Goal: Answer question/provide support

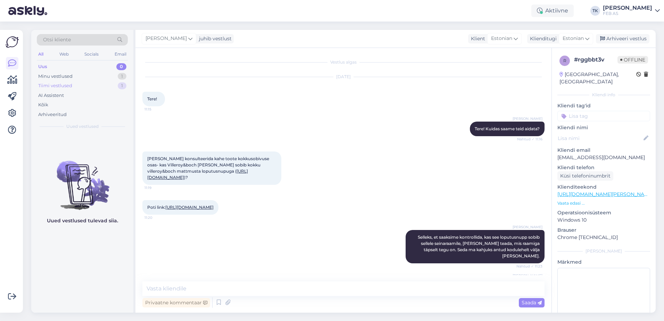
scroll to position [514, 0]
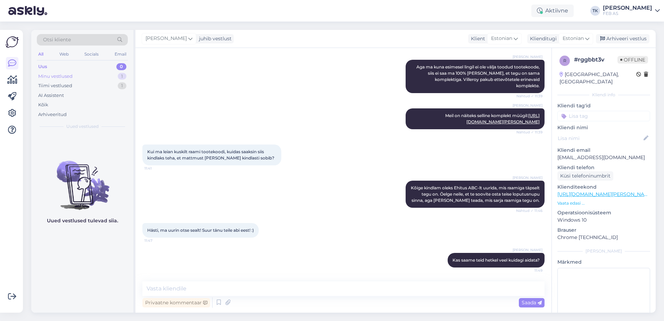
click at [99, 76] on div "Minu vestlused 1" at bounding box center [82, 77] width 91 height 10
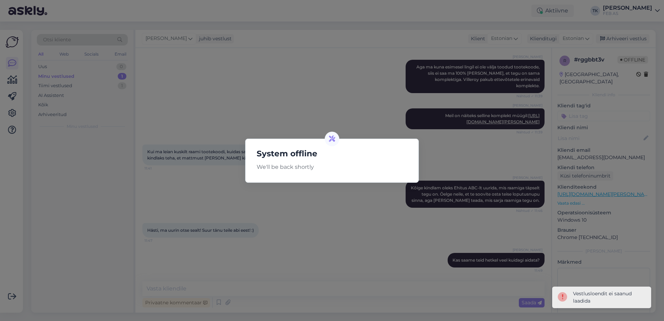
click at [379, 129] on div "System offline We'll be back shortly" at bounding box center [332, 160] width 664 height 321
click at [602, 316] on div "System offline We'll be back shortly" at bounding box center [332, 160] width 664 height 321
click at [370, 160] on div "System offline We'll be back shortly" at bounding box center [332, 161] width 174 height 44
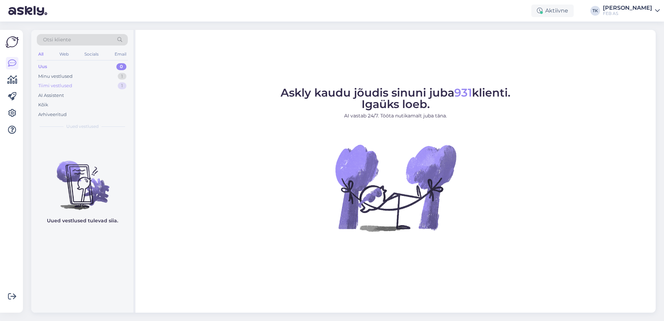
click at [95, 82] on div "Tiimi vestlused 1" at bounding box center [82, 86] width 91 height 10
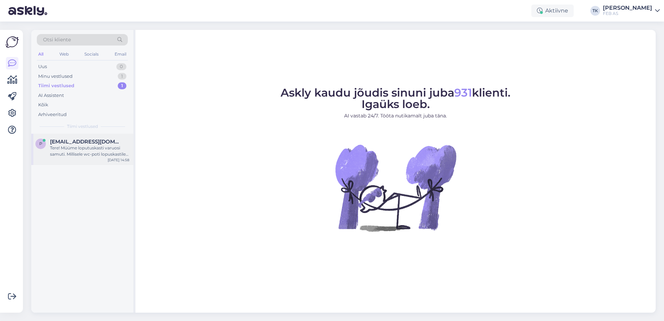
click at [71, 140] on span "priit.korge@gmail.com" at bounding box center [86, 142] width 72 height 6
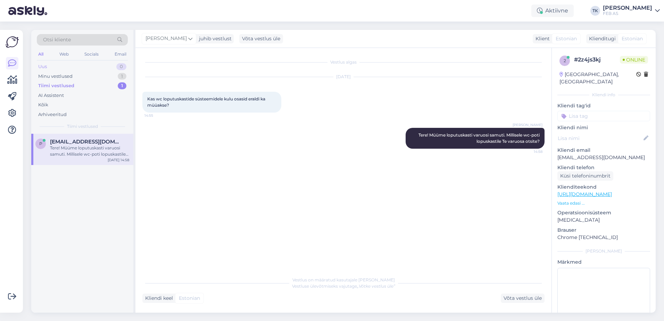
click at [75, 68] on div "Uus 0" at bounding box center [82, 67] width 91 height 10
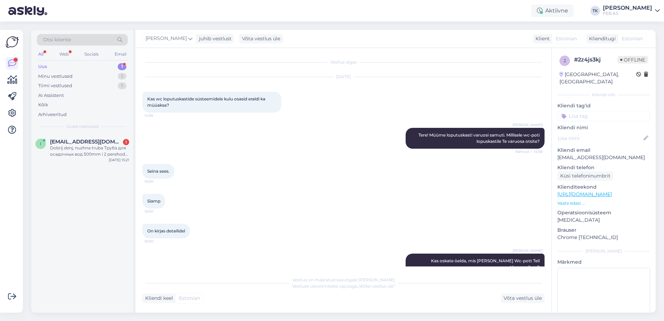
scroll to position [220, 0]
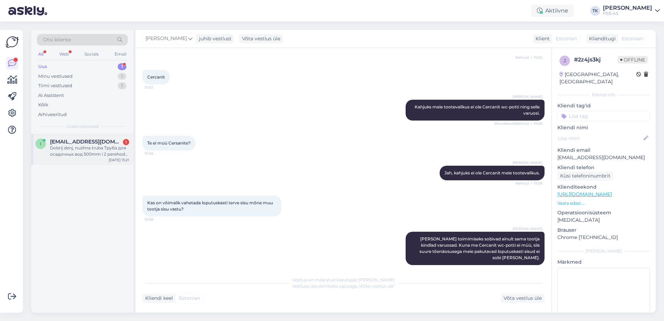
click at [84, 153] on div "Dobrij denj, nuzhna truba Труба для осадочных вод 500mm i 2 perehoda 45 graduso…" at bounding box center [89, 151] width 79 height 13
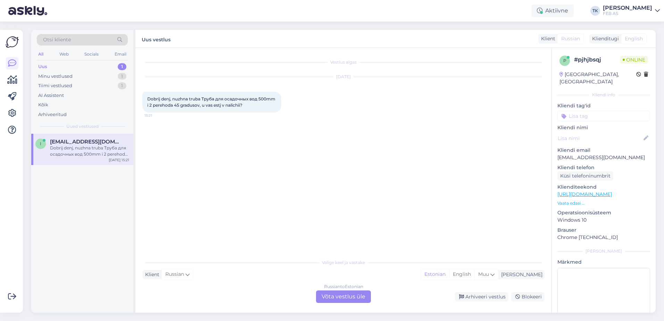
scroll to position [0, 0]
click at [361, 296] on div "Russian to Estonian Võta vestlus üle" at bounding box center [343, 296] width 55 height 13
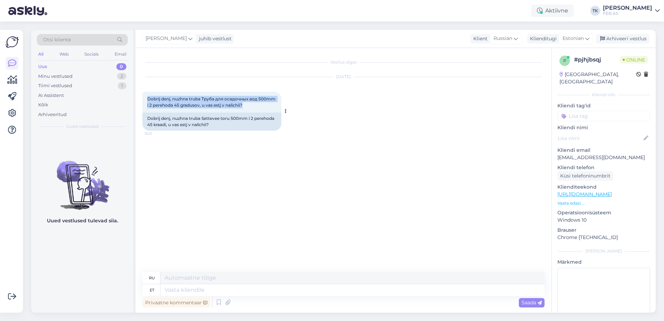
drag, startPoint x: 258, startPoint y: 105, endPoint x: 144, endPoint y: 97, distance: 114.6
click at [144, 97] on div "Dobrij denj, nuzhna truba Труба для осадочных вод 500mm i 2 perehoda 45 graduso…" at bounding box center [211, 102] width 139 height 21
copy span "Dobrij denj, nuzhna truba Труба для осадочных вод 500mm i 2 perehoda 45 graduso…"
click at [211, 290] on textarea at bounding box center [353, 290] width 384 height 12
type textarea "Tere!"
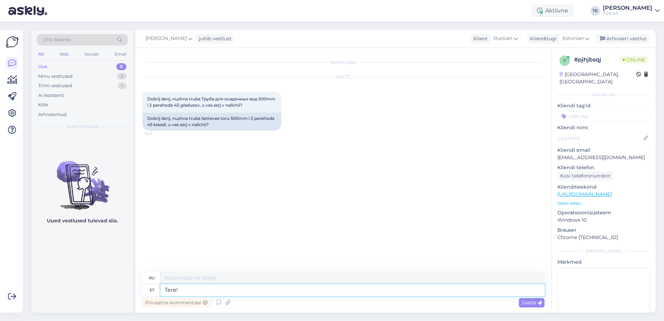
type textarea "Привет!"
click at [406, 284] on textarea "Tere!" at bounding box center [353, 290] width 384 height 12
type textarea "Tere! 500"
type textarea "Привет! 500"
type textarea "Tere! 500 mm"
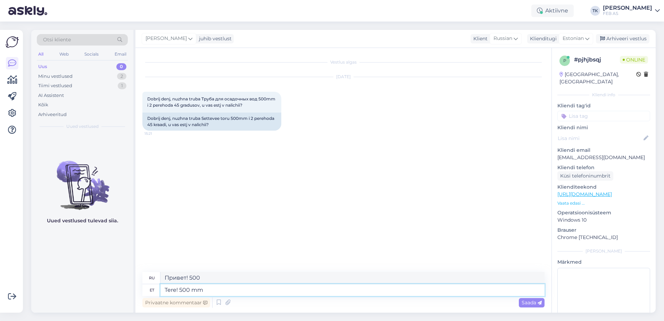
type textarea "Привет! 500 мм"
type textarea "Tere! 500 mm sademeveetoru"
type textarea "Здравствуйте! Труба ливневой канализации 500 мм"
type textarea "Tere! 500 mm sademeveetoru meil"
type textarea "Здравствуйте! У нас есть водосточная труба диаметром 500 мм."
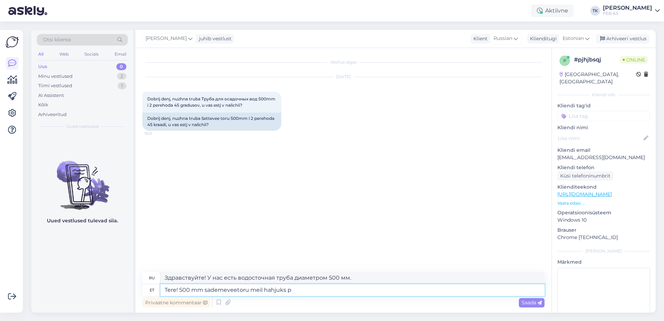
type textarea "Tere! 500 mm sademeveetoru meil hahjuks pa"
type textarea "Здравствуйте! У нас протекает водосточная труба диаметром 500 мм."
type textarea "Tere! 500 mm sademeveetoru meil"
type textarea "Здравствуйте! У нас есть ливневая труба диаметром 500 мм."
type textarea "Tere! 500 mm sademeveetoru meil kahjuks pa"
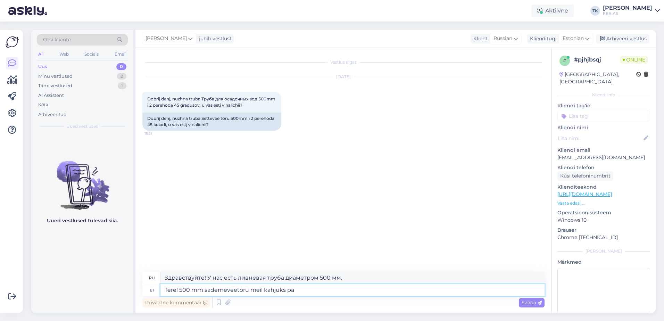
type textarea "Здравствуйте! К сожалению, у нас нет ливневой трубы диаметром 500 мм."
click at [331, 276] on textarea "Здравствуйте! К сожалению, у нас нет ливневой трубы диаметром 500 мм." at bounding box center [353, 278] width 384 height 12
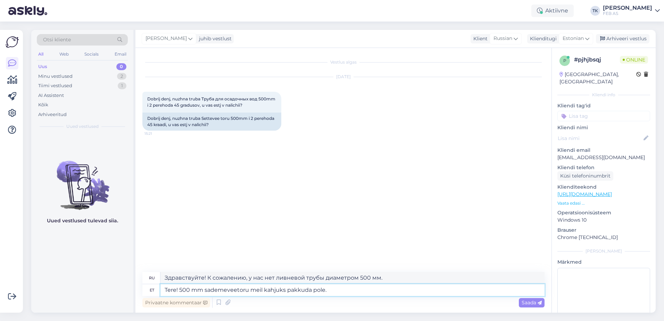
drag, startPoint x: 367, startPoint y: 291, endPoint x: 110, endPoint y: 289, distance: 257.1
click at [110, 289] on div "Otsi kliente All Web Socials Email Uus 0 Minu vestlused 2 Tiimi vestlused 1 AI …" at bounding box center [343, 171] width 625 height 283
paste textarea "К сожалению, у нас нет в наличии водосточной трубы диаметром 500 мм"
type textarea "К сожалению, у нас нет в наличии водосточной трубы диаметром 500 мм."
click at [164, 291] on textarea "К сожалению, у нас нет в наличии водосточной трубы диаметром 500 мм." at bounding box center [353, 290] width 384 height 12
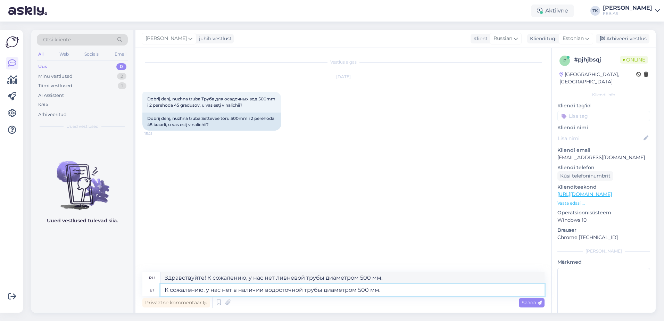
drag, startPoint x: 395, startPoint y: 289, endPoint x: 153, endPoint y: 292, distance: 241.9
click at [153, 292] on div "et К сожалению, у нас нет в наличии водосточной трубы диаметром 500 мм." at bounding box center [343, 290] width 402 height 12
drag, startPoint x: 246, startPoint y: 288, endPoint x: 87, endPoint y: 288, distance: 158.5
click at [87, 288] on div "Otsi kliente All Web Socials Email Uus 0 Minu vestlused 2 Tiimi vestlused 1 AI …" at bounding box center [343, 171] width 625 height 283
type textarea "К сожалению, у нас нет дренажной трубы диаметром 500 мм."
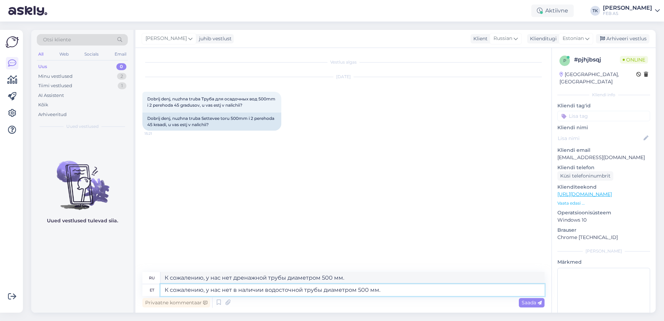
drag, startPoint x: 330, startPoint y: 289, endPoint x: 326, endPoint y: 293, distance: 5.4
click at [329, 290] on textarea "К сожалению, у нас нет в наличии водосточной трубы диаметром 500 мм." at bounding box center [353, 290] width 384 height 12
click at [326, 293] on textarea "К сожалению, у нас нет в наличии водосточной трубы диаметром 500 мм." at bounding box center [353, 290] width 384 height 12
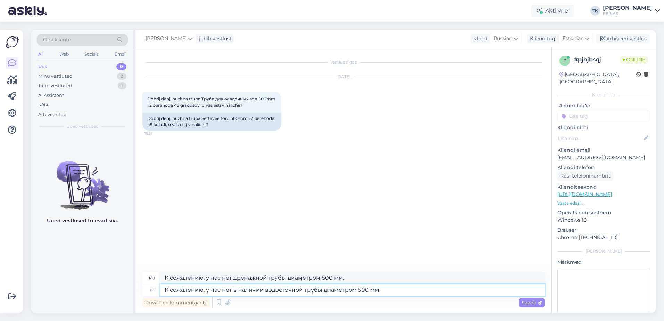
paste textarea "K sozhaleniyu, u nas net v nalichii vodostochnoy truby diametrom 500 mm. 68 / 5…"
type textarea "K sozhaleniyu, u nas net v nalichii vodostochnoy truby diametrom 500 mm. 68 / 5…"
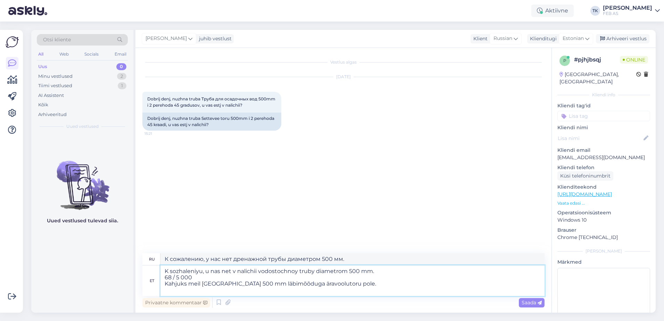
type textarea "К сожалению, у нас нет в наличии водосточной трубы диаметром 500 мм. 68 / 5 000…"
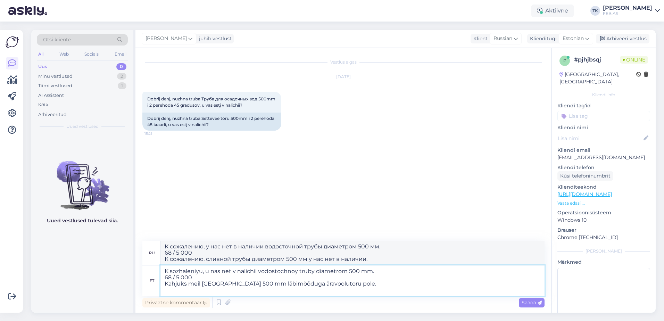
drag, startPoint x: 201, startPoint y: 282, endPoint x: 161, endPoint y: 278, distance: 40.1
click at [161, 278] on textarea "K sozhaleniyu, u nas net v nalichii vodostochnoy truby diametrom 500 mm. 68 / 5…" at bounding box center [353, 280] width 384 height 31
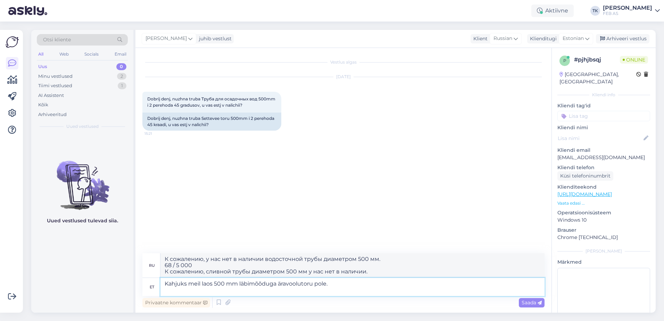
click at [164, 292] on textarea "Kahjuks meil laos 500 mm läbimõõduga äravoolutoru pole." at bounding box center [353, 287] width 384 height 18
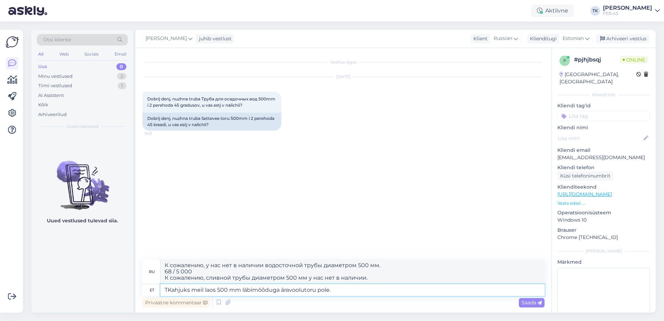
type textarea "TeKahjuks meil laos 500 mm läbimõõduga äravoolutoru pole."
type textarea "К сожалению, у нас на складе нет дренажной трубы диаметром 500 мм."
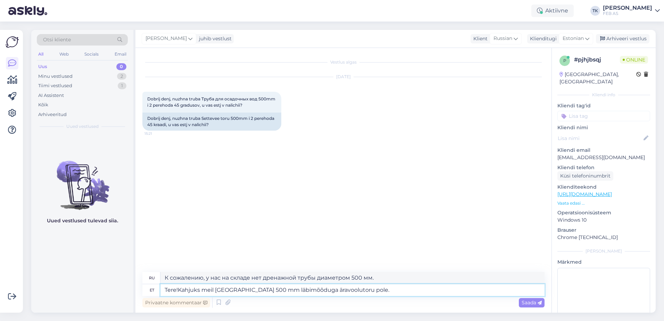
type textarea "Tere! Kahjuks meil laos 500 mm läbimõõduga äravoolutoru pole."
type textarea "Здравствуйте! К сожалению, у нас нет в наличии водосточной трубы диаметром 500 …"
click at [316, 294] on textarea "Tere! Kahjuks meil laos 500 mm läbimõõduga äravoolutoru pole." at bounding box center [353, 290] width 384 height 12
type textarea "Tere! Kahjuks meil laos 500 mm läbimõõduga sademeeveetoru pole."
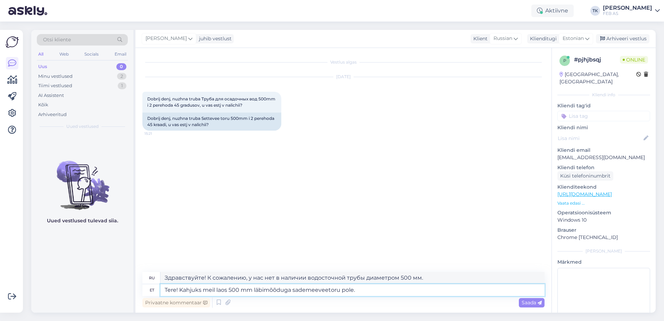
type textarea "Здравствуйте! К сожалению, у нас нет в наличии трубы для ливневой канализации д…"
click at [357, 289] on textarea "Tere! Kahjuks meil laos 500 mm läbimõõduga sademeeveetoru pole." at bounding box center [353, 290] width 384 height 12
click at [347, 291] on textarea "Tere! Kahjuks meil laos 500 mm läbimõõduga sademeeveetoru pole." at bounding box center [353, 290] width 384 height 12
click at [221, 291] on textarea "Tere! Kahjuks meil laos 500 mm läbimõõduga sademeeveetoru pakkuda pole." at bounding box center [353, 290] width 384 height 12
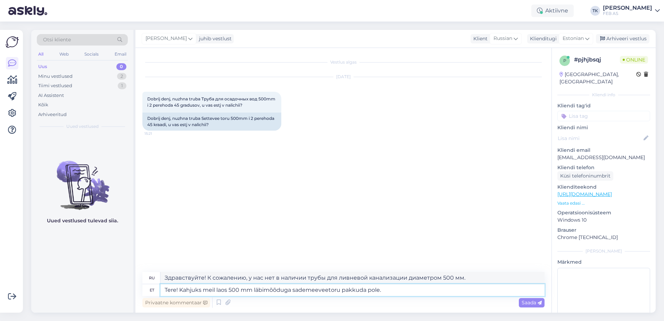
click at [221, 291] on textarea "Tere! Kahjuks meil laos 500 mm läbimõõduga sademeeveetoru pakkuda pole." at bounding box center [353, 290] width 384 height 12
type textarea "Tere! Kahjuks meil 500 mm läbimõõduga sademeeveetoru pakkuda pole."
type textarea "Здравствуйте! К сожалению, у нас нет в наличии ливневой трубы диаметром 500 мм."
type textarea "Tere! Kahjuks meil 500 mm läbimõõduga sademeeveetoru pakkuda pole."
click at [328, 278] on textarea "Здравствуйте! К сожалению, у нас нет в наличии ливневой трубы диаметром 500 мм." at bounding box center [353, 278] width 384 height 12
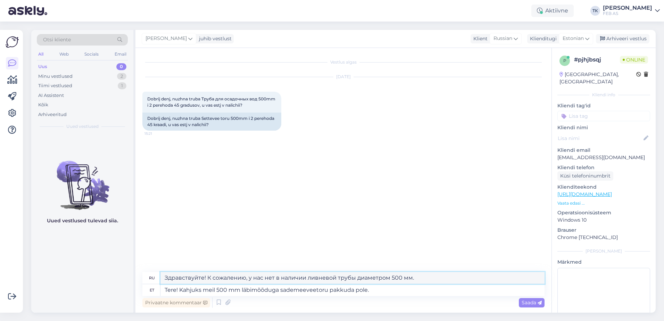
click at [328, 278] on textarea "Здравствуйте! К сожалению, у нас нет в наличии ливневой трубы диаметром 500 мм." at bounding box center [353, 278] width 384 height 12
drag, startPoint x: 527, startPoint y: 303, endPoint x: 521, endPoint y: 303, distance: 6.6
click at [527, 303] on span "Saada" at bounding box center [532, 303] width 20 height 6
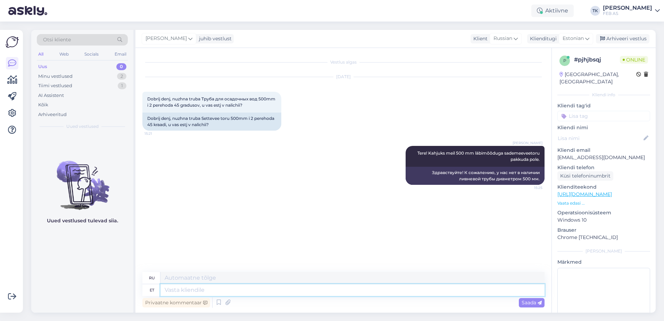
click at [266, 286] on textarea at bounding box center [353, 290] width 384 height 12
paste textarea "https://www.feb.ee/ru/voda-i-kanalizacija/naruzhnye-seti/truby-dlja-osadochnyh-…"
type textarea "https://www.feb.ee/ru/voda-i-kanalizacija/naruzhnye-seti/truby-dlja-osadochnyh-…"
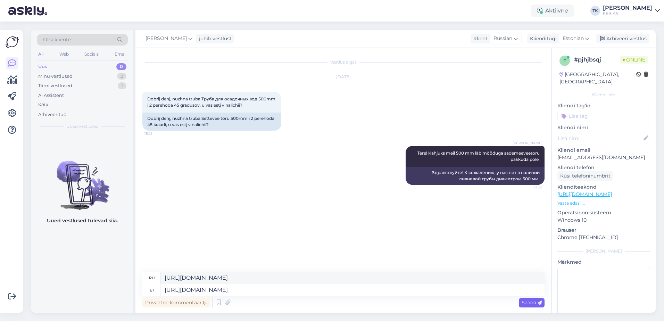
click at [522, 303] on span "Saada" at bounding box center [532, 303] width 20 height 6
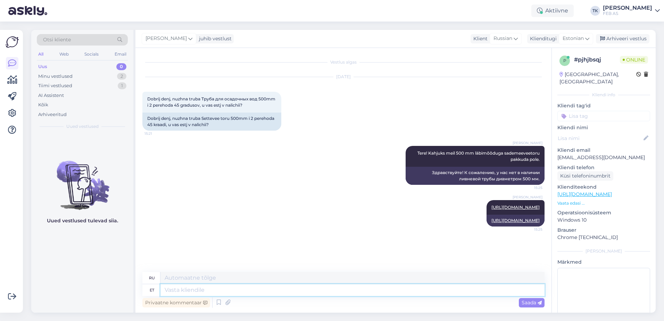
click at [441, 285] on textarea at bounding box center [353, 290] width 384 height 12
type textarea "Kohe o"
type textarea "Немедленно"
type textarea "Kohe on o"
type textarea "Сейчас"
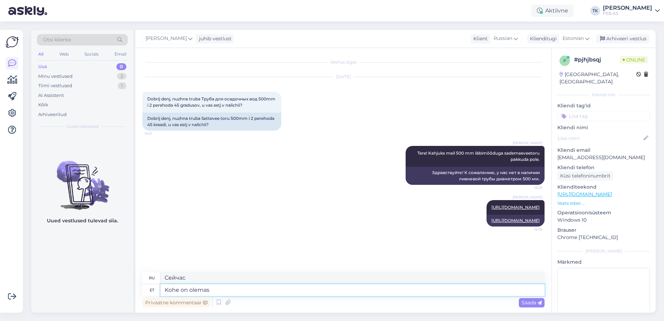
type textarea "Kohe on olemas s"
type textarea "Он доступен немедленно."
type textarea "Kohe on olemas sellise"
type textarea "Прямо сейчас есть такое."
type textarea "Kohe on olemas sellise mõõduga t"
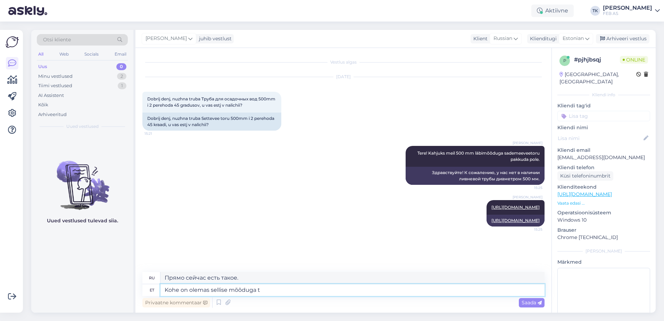
type textarea "В данный момент он доступен в этом размере."
type textarea "Kohe on olemas sellise mõõduga torud"
type textarea "Трубы данного размера имеются в наличии сейчас."
type textarea "Kohe on olemas sellise mõõduga torud"
click at [527, 304] on span "Saada" at bounding box center [532, 303] width 20 height 6
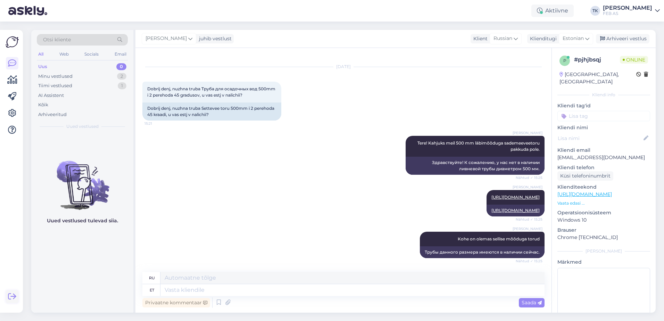
scroll to position [71, 0]
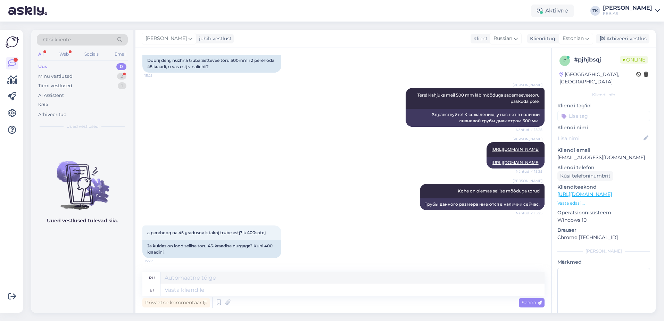
click at [297, 154] on div "Triinu Kaldas https://www.feb.ee/ru/voda-i-kanalizacija/naruzhnye-seti/truby-dl…" at bounding box center [343, 155] width 402 height 42
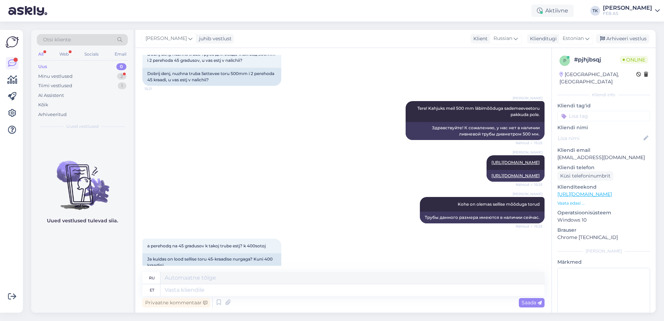
scroll to position [69, 0]
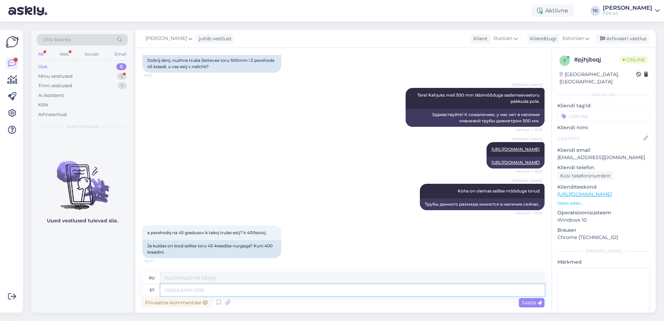
click at [292, 288] on textarea at bounding box center [353, 290] width 384 height 12
click at [237, 290] on textarea at bounding box center [353, 290] width 384 height 12
type textarea "Sademe"
type textarea "У нас идет дождь."
type textarea "Sademeveet"
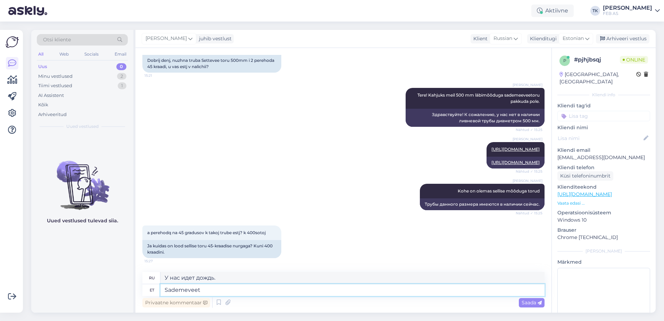
type textarea "Дождевая вода"
type textarea "Sademeveetorude"
type textarea "Трубы ливневой канализации"
type textarea "Sademeveetorude liitmikud on"
type textarea "Фитинги для ливневых труб"
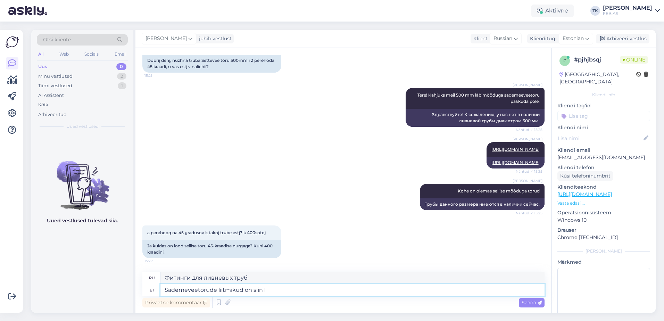
type textarea "Sademeveetorude liitmikud on siin le"
type textarea "Фитинги для ливневых труб здесь"
type textarea "Sademeveetorude liitmikud on siin lehel:"
type textarea "На этой странице вы найдете фитинги для ливневых труб."
type textarea "Sademeveetorude liitmikud on siin lehel:"
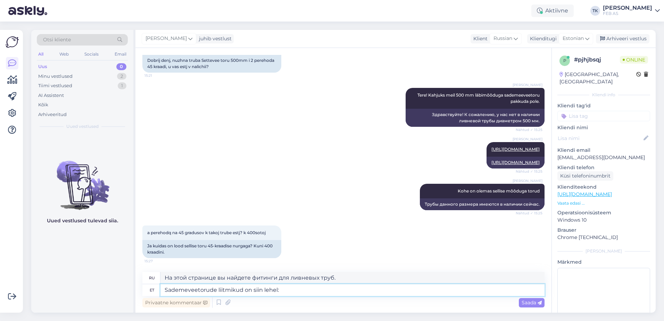
paste textarea "https://www.feb.ee/et/vesi-ja-kanalisatsioon/valisvorgud/sadevee-ja-drenaazilii…"
type textarea "Фитинги для ливневых труб представлены на этой странице:"
type textarea "Sademeveetorude liitmikud on siin lehel: https://www.feb.ee/et/vesi-ja-kanalisa…"
type textarea "Фитинги для ливневых труб можно приобрести здесь: https://www.feb.ee/et/vesi-ja…"
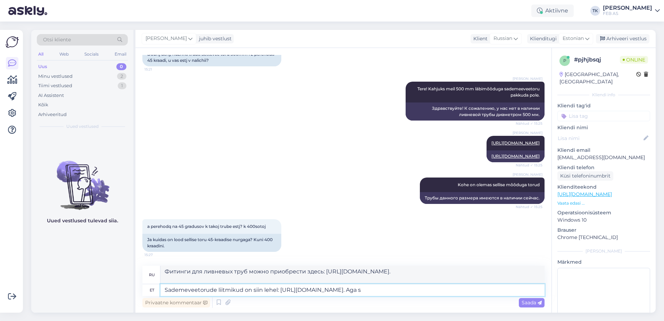
type textarea "Sademeveetorude liitmikud on siin lehel: https://www.feb.ee/et/vesi-ja-kanalisa…"
type textarea "Фитинги для ливневых труб можно найти на этой странице: https://www.feb.ee/et/v…"
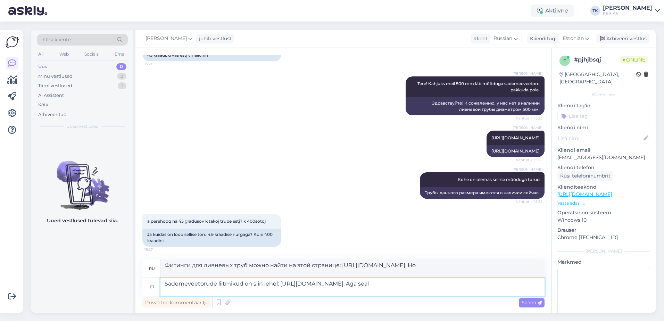
type textarea "Sademeveetorude liitmikud on siin lehel: https://www.feb.ee/et/vesi-ja-kanalisa…"
type textarea "Фитинги для ливневых труб можно найти на этой странице: https://www.feb.ee/et/v…"
type textarea "Sademeveetorude liitmikud on siin lehel: https://www.feb.ee/et/vesi-ja-kanalisa…"
type textarea "Арматура для ливневой канализации представлена ​​на этой странице: https://www.…"
type textarea "Sademeveetorude liitmikud on siin lehel: https://www.feb.ee/et/vesi-ja-kanalisa…"
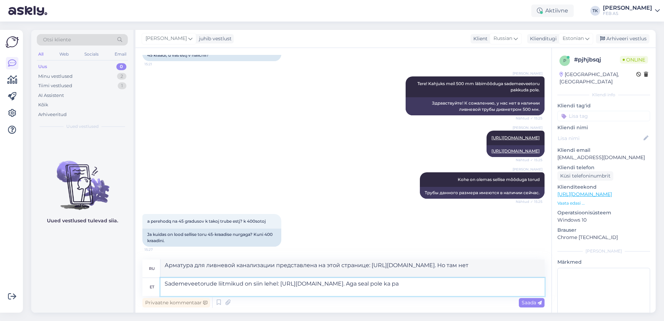
type textarea "Арматура для ливневой канализации представлена ​​на этой странице: https://www.…"
type textarea "Sademeveetorude liitmikud on siin lehel: https://www.feb.ee/et/vesi-ja-kanalisa…"
type textarea "Арматура для ливневой канализации доступна здесь: https://www.feb.ee/et/vesi-ja…"
type textarea "Sademeveetorude liitmikud on siin lehel: https://www.feb.ee/et/vesi-ja-kanalisa…"
type textarea "Фитинги для ливневой канализации можно приобрести здесь: https://www.feb.ee/et/…"
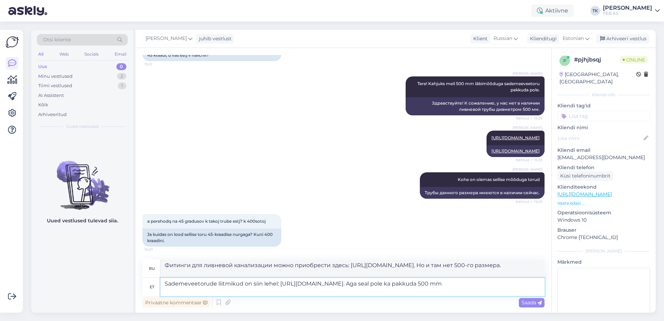
type textarea "Sademeveetorude liitmikud on siin lehel: https://www.feb.ee/et/vesi-ja-kanalisa…"
type textarea "Фитинги для ливневой канализации можно найти на этой странице: https://www.feb.…"
type textarea "Sademeveetorude liitmikud on siin lehel: https://www.feb.ee/et/vesi-ja-kanalisa…"
type textarea "Фитинги для ливневой канализации можно приобрести здесь: https://www.feb.ee/et/…"
type textarea "Sademeveetorude liitmikud on siin lehel: https://www.feb.ee/et/vesi-ja-kanalisa…"
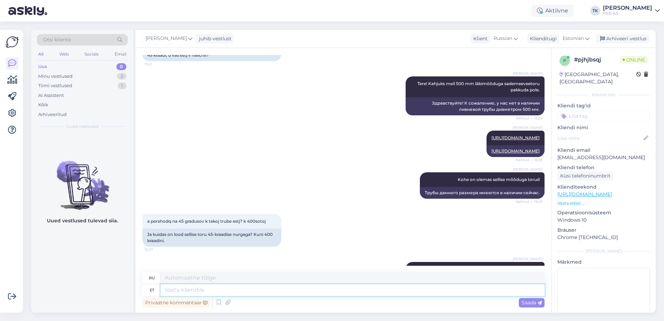
scroll to position [150, 0]
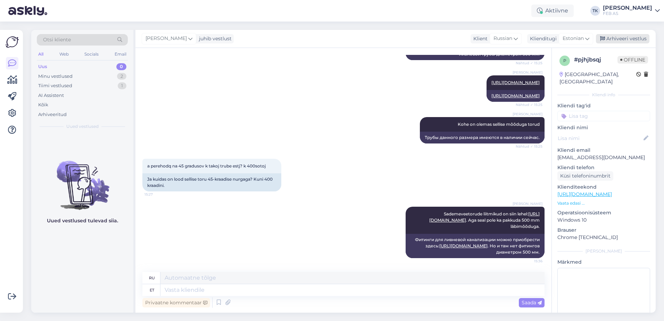
click at [622, 38] on div "Arhiveeri vestlus" at bounding box center [623, 38] width 54 height 9
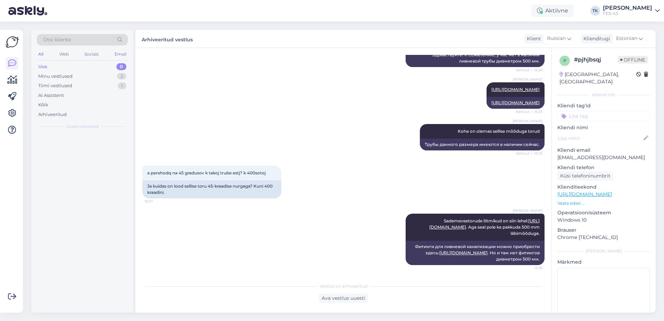
scroll to position [143, 0]
click at [81, 75] on div "Minu vestlused 1" at bounding box center [82, 77] width 91 height 10
click at [94, 155] on div "Kas saame teid hetkel veel kuidagi aidata?" at bounding box center [89, 151] width 79 height 13
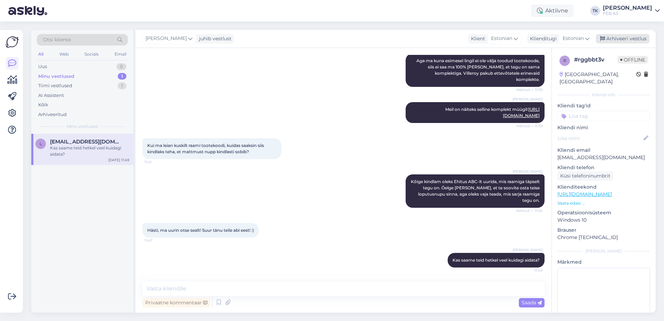
click at [635, 39] on div "Arhiveeri vestlus" at bounding box center [623, 38] width 54 height 9
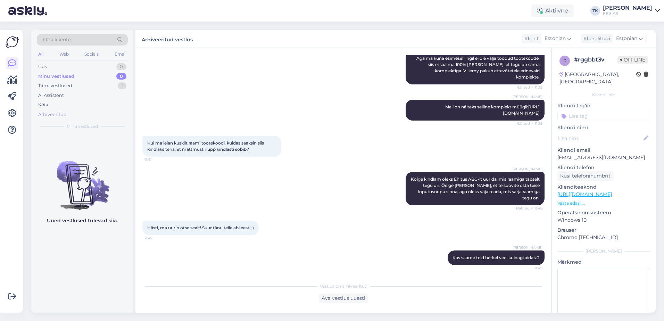
click at [57, 112] on div "Arhiveeritud" at bounding box center [52, 114] width 28 height 7
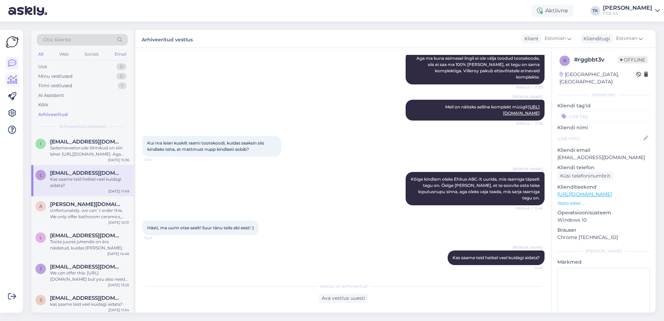
click at [15, 84] on icon at bounding box center [12, 80] width 10 height 8
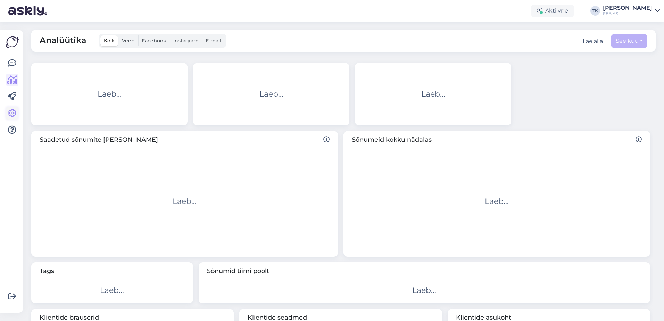
click at [13, 109] on icon at bounding box center [12, 113] width 8 height 8
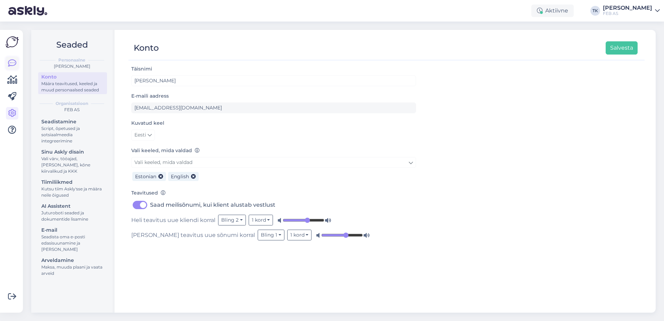
click at [10, 68] on link at bounding box center [12, 63] width 13 height 13
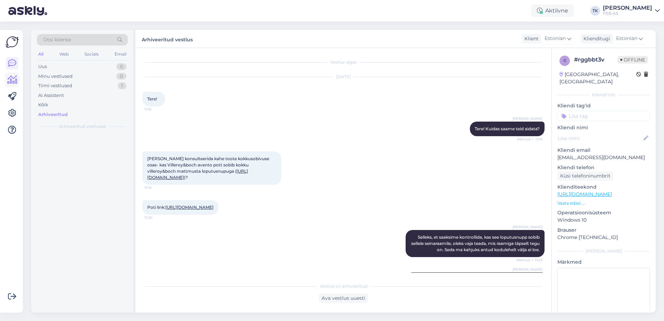
scroll to position [517, 0]
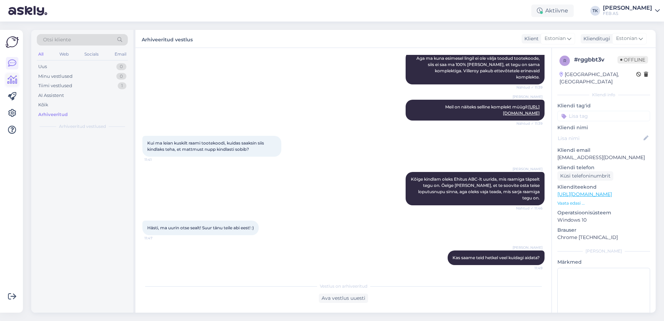
click at [12, 83] on icon at bounding box center [12, 80] width 10 height 8
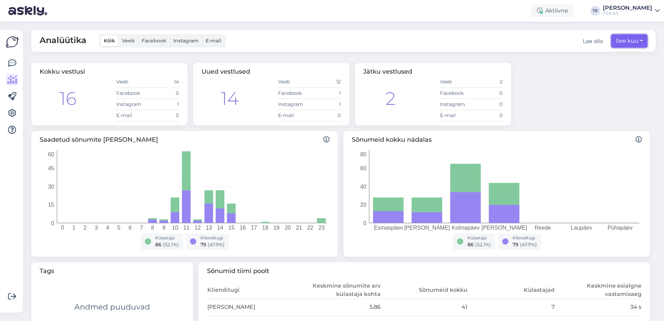
click at [620, 38] on button "See kuu" at bounding box center [630, 40] width 36 height 13
select select "8"
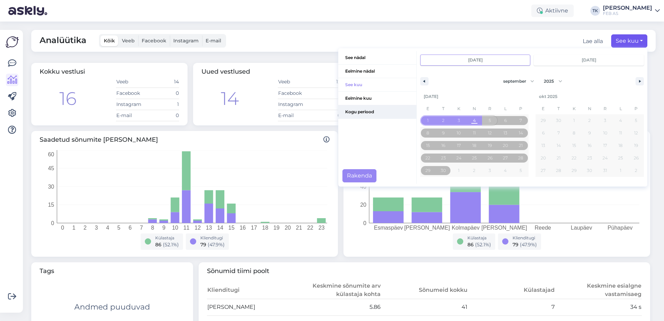
click at [348, 111] on span "Kogu periood" at bounding box center [377, 111] width 78 height 13
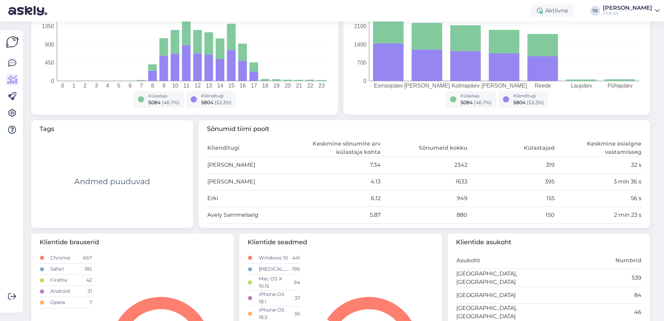
scroll to position [208, 0]
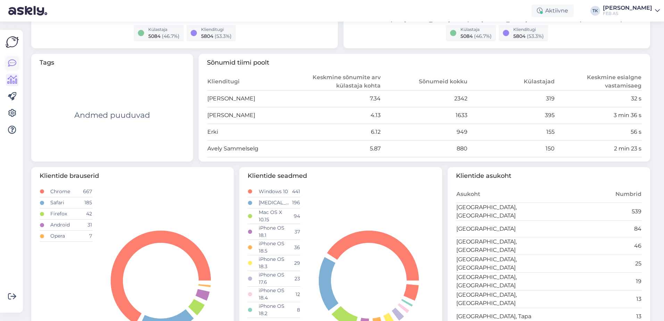
click at [13, 64] on icon at bounding box center [12, 63] width 8 height 8
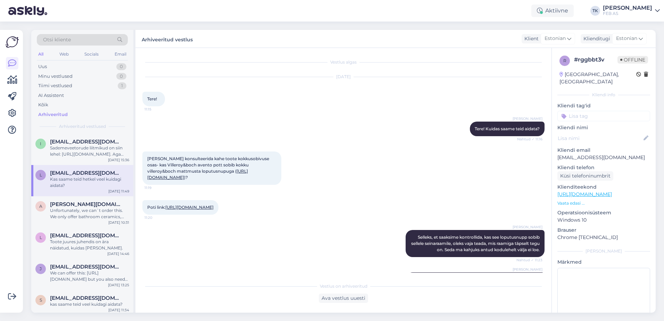
scroll to position [517, 0]
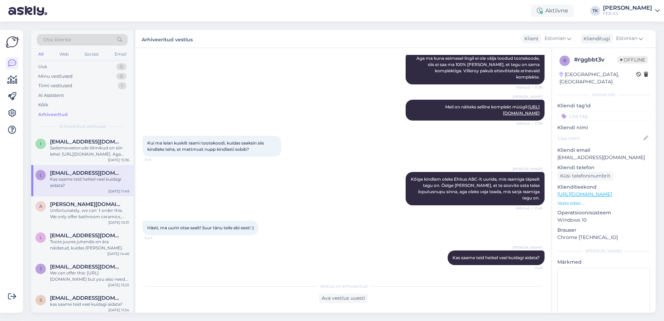
click at [623, 2] on div "Aktiivne TK Triinu Kaldas FEB AS" at bounding box center [332, 11] width 664 height 22
click at [624, 5] on div "Triinu Kaldas" at bounding box center [627, 8] width 49 height 6
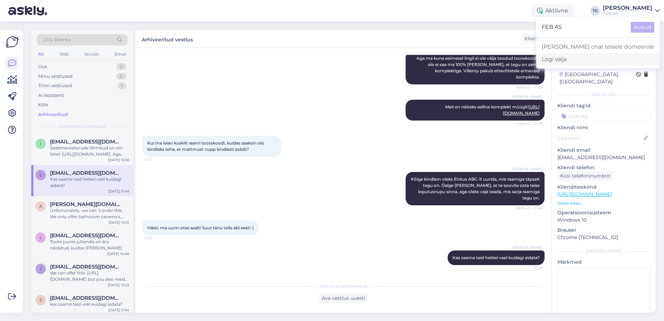
click at [611, 60] on div "Logi välja" at bounding box center [599, 59] width 124 height 13
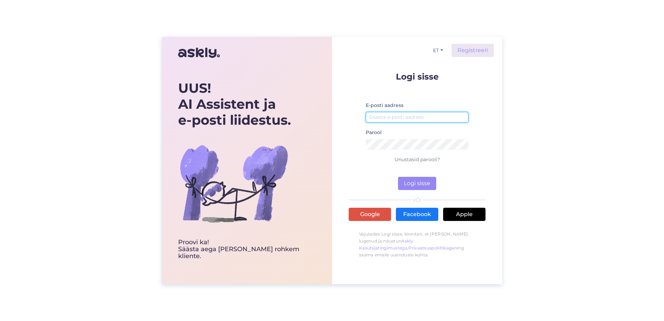
click at [411, 117] on input "email" at bounding box center [417, 117] width 103 height 11
type input "[EMAIL_ADDRESS][PERSON_NAME][DOMAIN_NAME]"
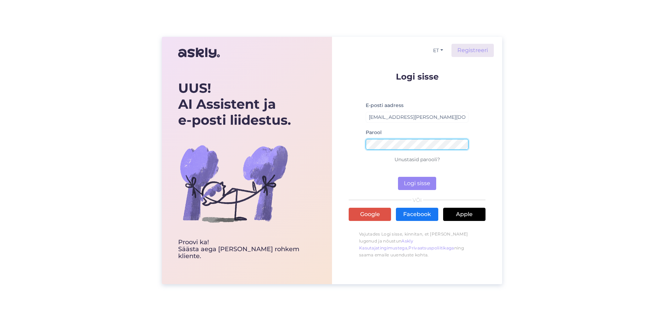
click at [398, 177] on button "Logi sisse" at bounding box center [417, 183] width 38 height 13
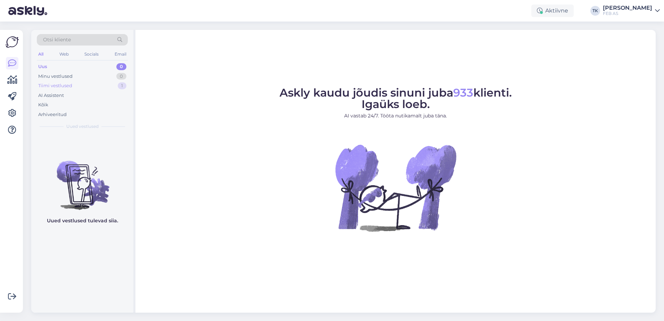
click at [60, 84] on div "Tiimi vestlused" at bounding box center [55, 85] width 34 height 7
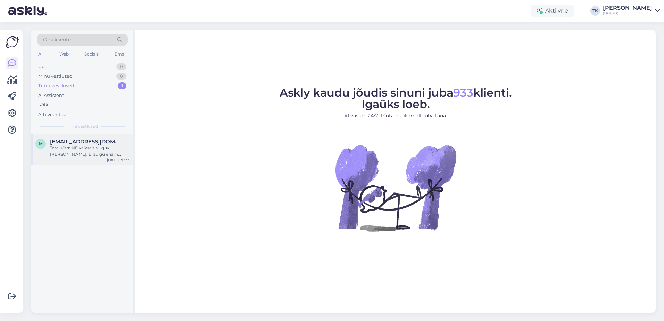
click at [79, 144] on span "[EMAIL_ADDRESS][DOMAIN_NAME]" at bounding box center [86, 142] width 72 height 6
